Goal: Transaction & Acquisition: Purchase product/service

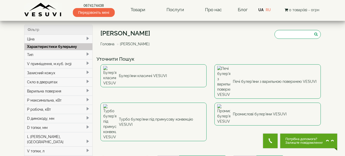
scroll to position [136, 0]
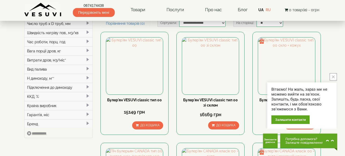
click at [333, 77] on icon "close button" at bounding box center [333, 76] width 3 height 3
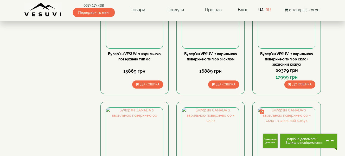
scroll to position [545, 0]
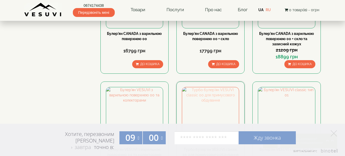
click at [226, 87] on img at bounding box center [210, 115] width 57 height 57
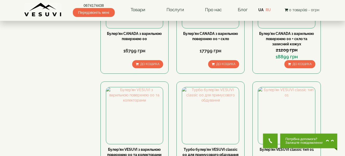
scroll to position [682, 0]
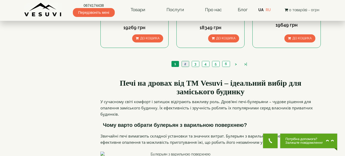
click at [186, 61] on link "2" at bounding box center [185, 63] width 7 height 5
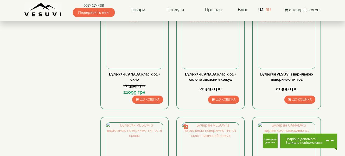
scroll to position [409, 0]
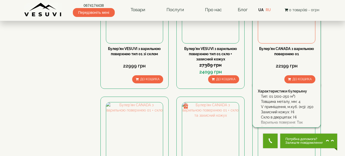
click at [277, 59] on div "22199 грн" at bounding box center [286, 66] width 57 height 14
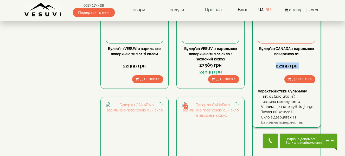
click at [280, 59] on div "22199 грн" at bounding box center [286, 66] width 57 height 14
click at [276, 75] on div "До кошика" at bounding box center [286, 79] width 57 height 8
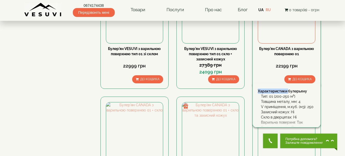
click at [276, 75] on div "До кошика" at bounding box center [286, 79] width 57 height 8
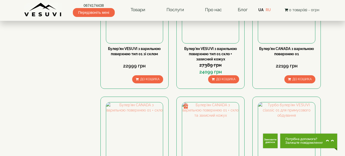
scroll to position [273, 0]
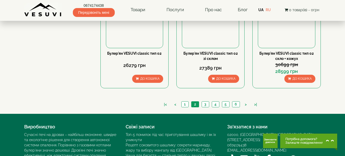
scroll to position [643, 0]
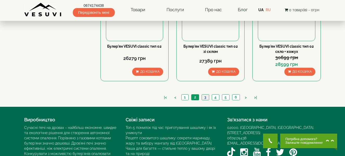
click at [207, 94] on link "3" at bounding box center [205, 96] width 7 height 5
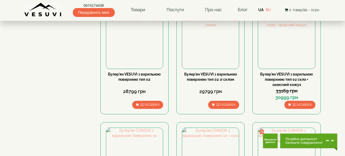
scroll to position [409, 0]
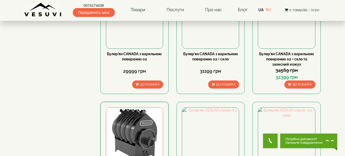
click at [138, 107] on img at bounding box center [134, 135] width 57 height 57
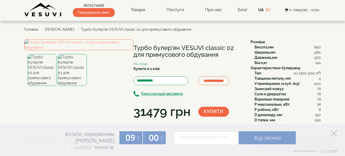
click at [334, 133] on polygon at bounding box center [334, 133] width 6 height 6
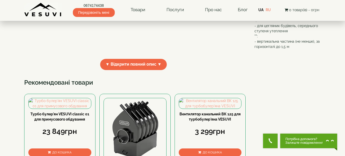
scroll to position [169, 0]
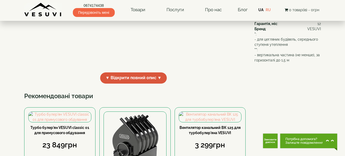
click at [135, 84] on span "▼ Відкрити повний опис ▼" at bounding box center [133, 77] width 67 height 11
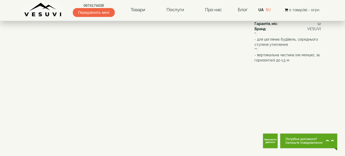
scroll to position [305, 0]
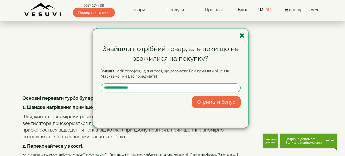
click at [242, 35] on icon "button" at bounding box center [241, 35] width 5 height 7
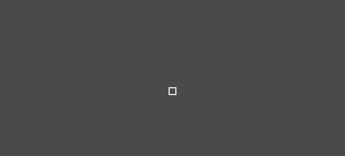
scroll to position [176, 0]
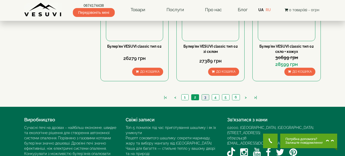
click at [206, 94] on link "3" at bounding box center [205, 96] width 7 height 5
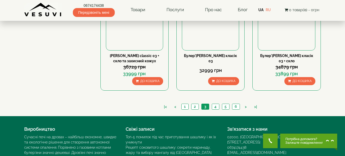
scroll to position [643, 0]
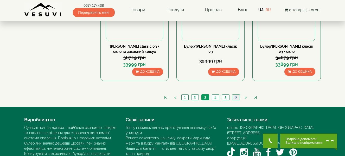
click at [236, 94] on link "6" at bounding box center [236, 96] width 8 height 5
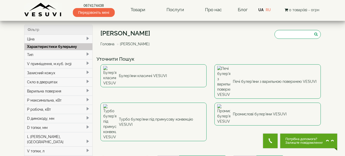
scroll to position [136, 0]
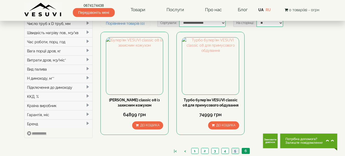
click at [234, 148] on link "5" at bounding box center [235, 150] width 7 height 5
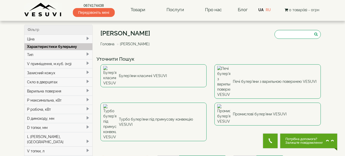
scroll to position [136, 0]
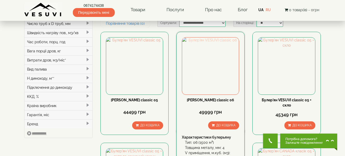
click at [218, 39] on img at bounding box center [210, 65] width 57 height 57
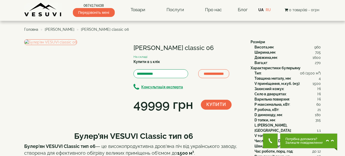
scroll to position [136, 0]
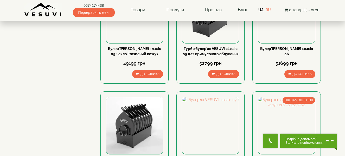
scroll to position [545, 0]
